Goal: Navigation & Orientation: Find specific page/section

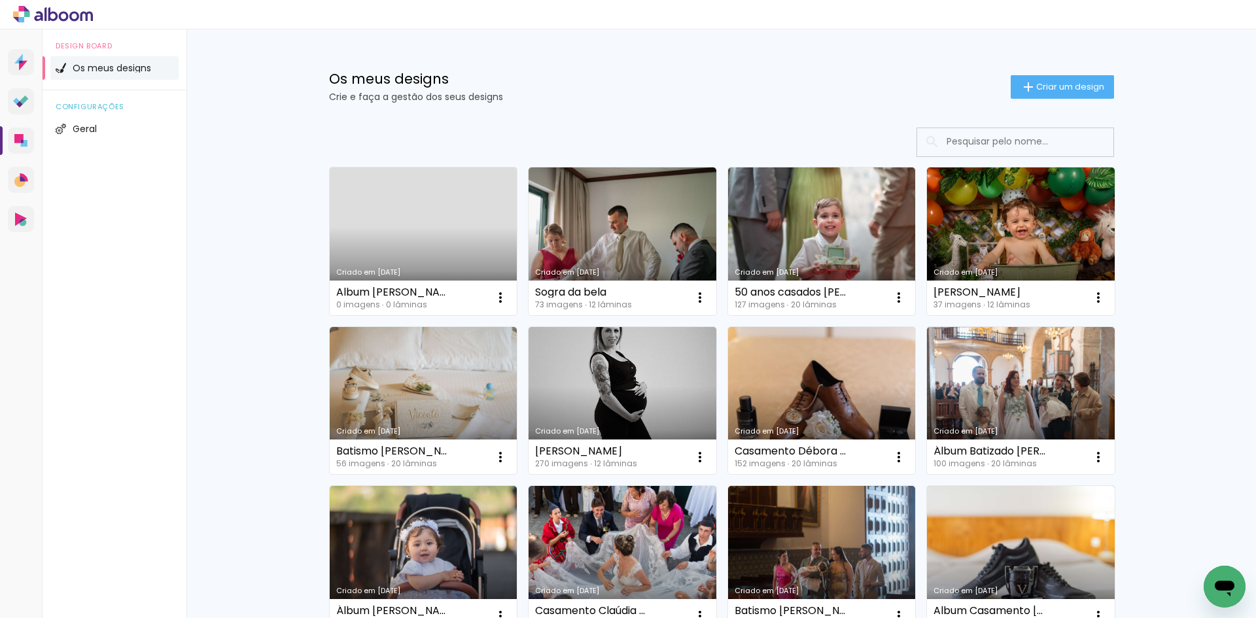
click at [1190, 160] on div "Os meus designs Crie e faça a gestão dos seus designs Criar um design Criado em…" at bounding box center [722, 392] width 1070 height 727
